Goal: Task Accomplishment & Management: Manage account settings

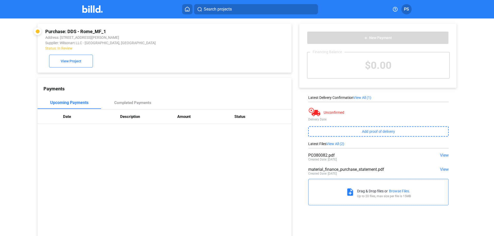
click at [98, 11] on img at bounding box center [92, 8] width 20 height 7
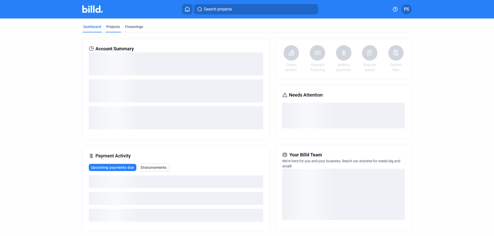
click at [112, 26] on div "Projects" at bounding box center [113, 26] width 14 height 5
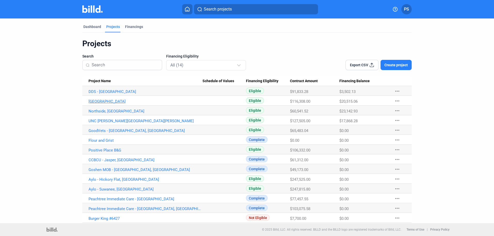
click at [115, 102] on link "[GEOGRAPHIC_DATA]" at bounding box center [145, 101] width 114 height 5
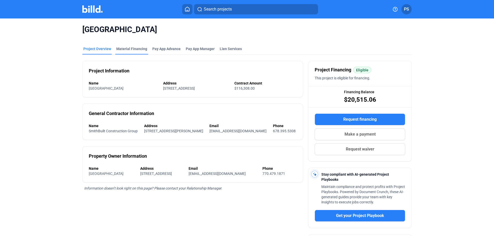
click at [120, 51] on div "Material Financing" at bounding box center [131, 50] width 33 height 8
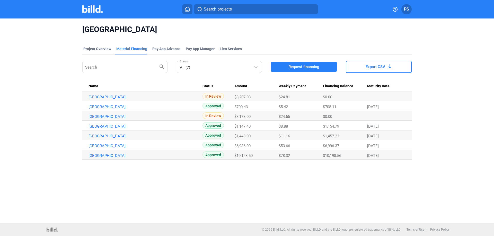
click at [126, 127] on link "[GEOGRAPHIC_DATA]" at bounding box center [145, 126] width 114 height 5
click at [121, 105] on link "[GEOGRAPHIC_DATA]" at bounding box center [145, 107] width 114 height 5
